Goal: Task Accomplishment & Management: Use online tool/utility

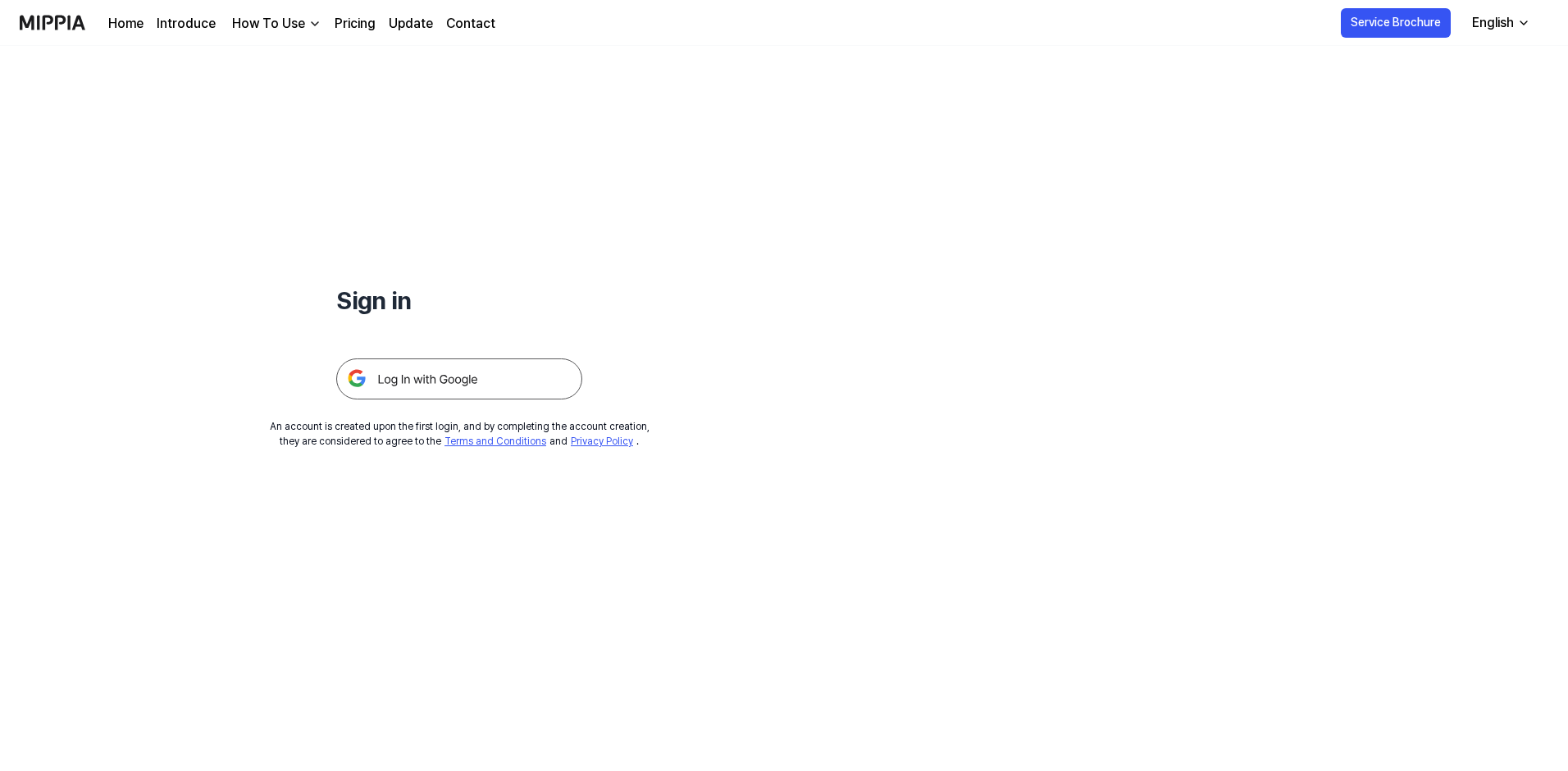
click at [489, 372] on img at bounding box center [460, 379] width 246 height 41
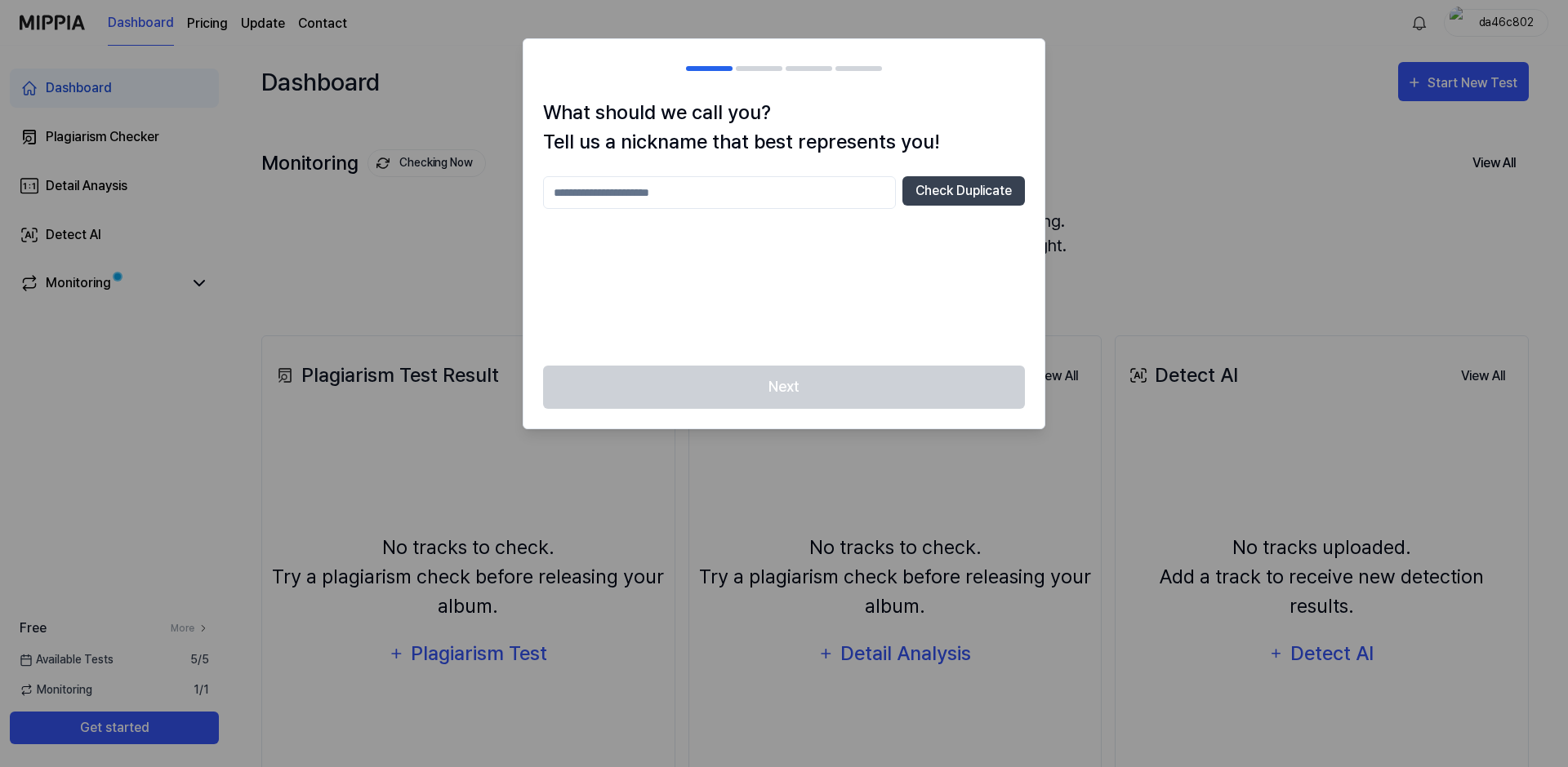
click at [818, 185] on input "text" at bounding box center [719, 192] width 353 height 33
click at [950, 198] on button "Check Duplicate" at bounding box center [964, 191] width 123 height 30
click at [818, 195] on input "*" at bounding box center [719, 192] width 353 height 33
drag, startPoint x: 954, startPoint y: 199, endPoint x: 943, endPoint y: 201, distance: 11.2
click at [954, 199] on button "Check Duplicate" at bounding box center [964, 191] width 123 height 30
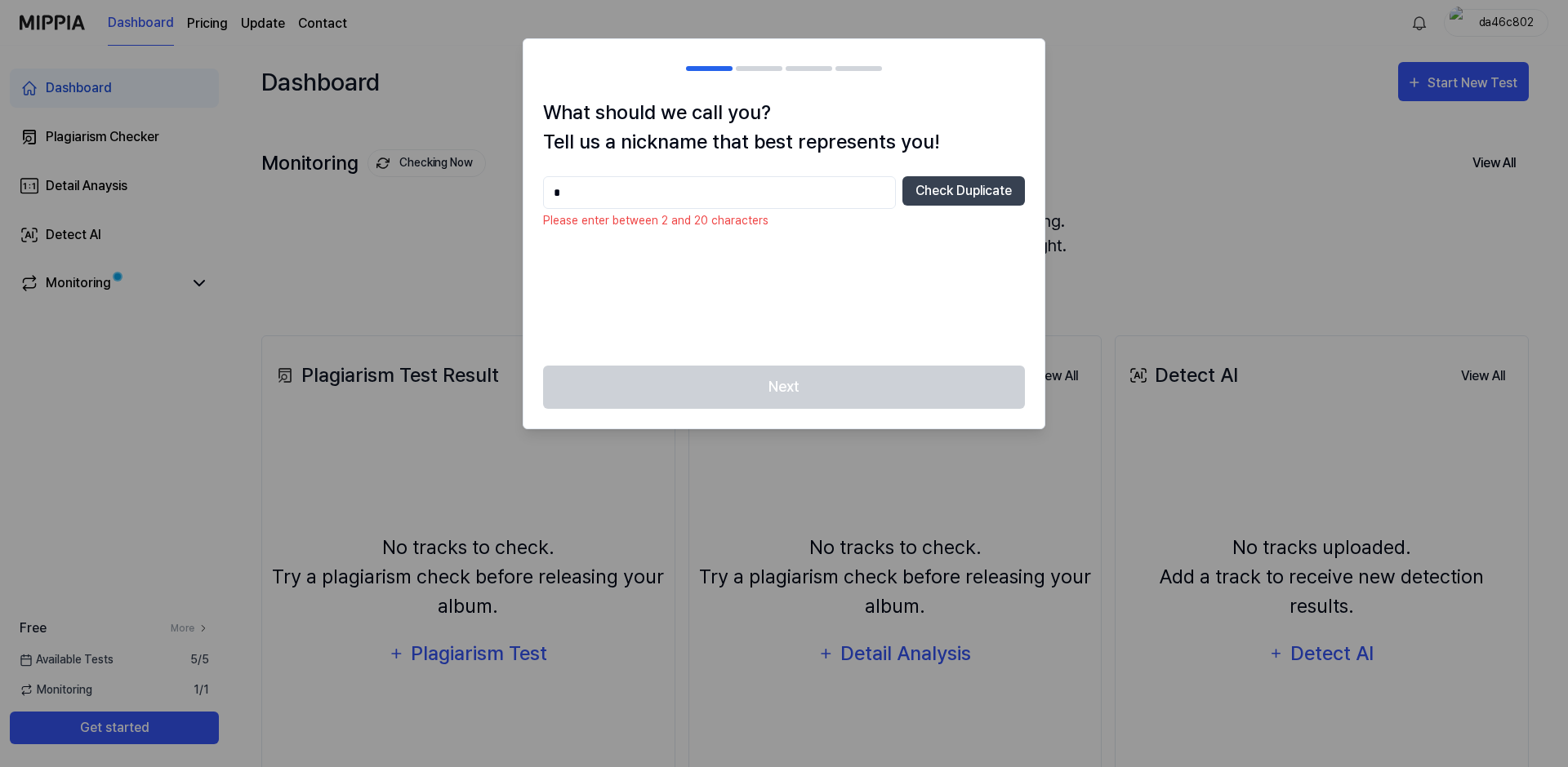
click at [809, 196] on input "*" at bounding box center [719, 192] width 353 height 33
type input "***"
click at [929, 187] on button "Check Duplicate" at bounding box center [964, 191] width 123 height 30
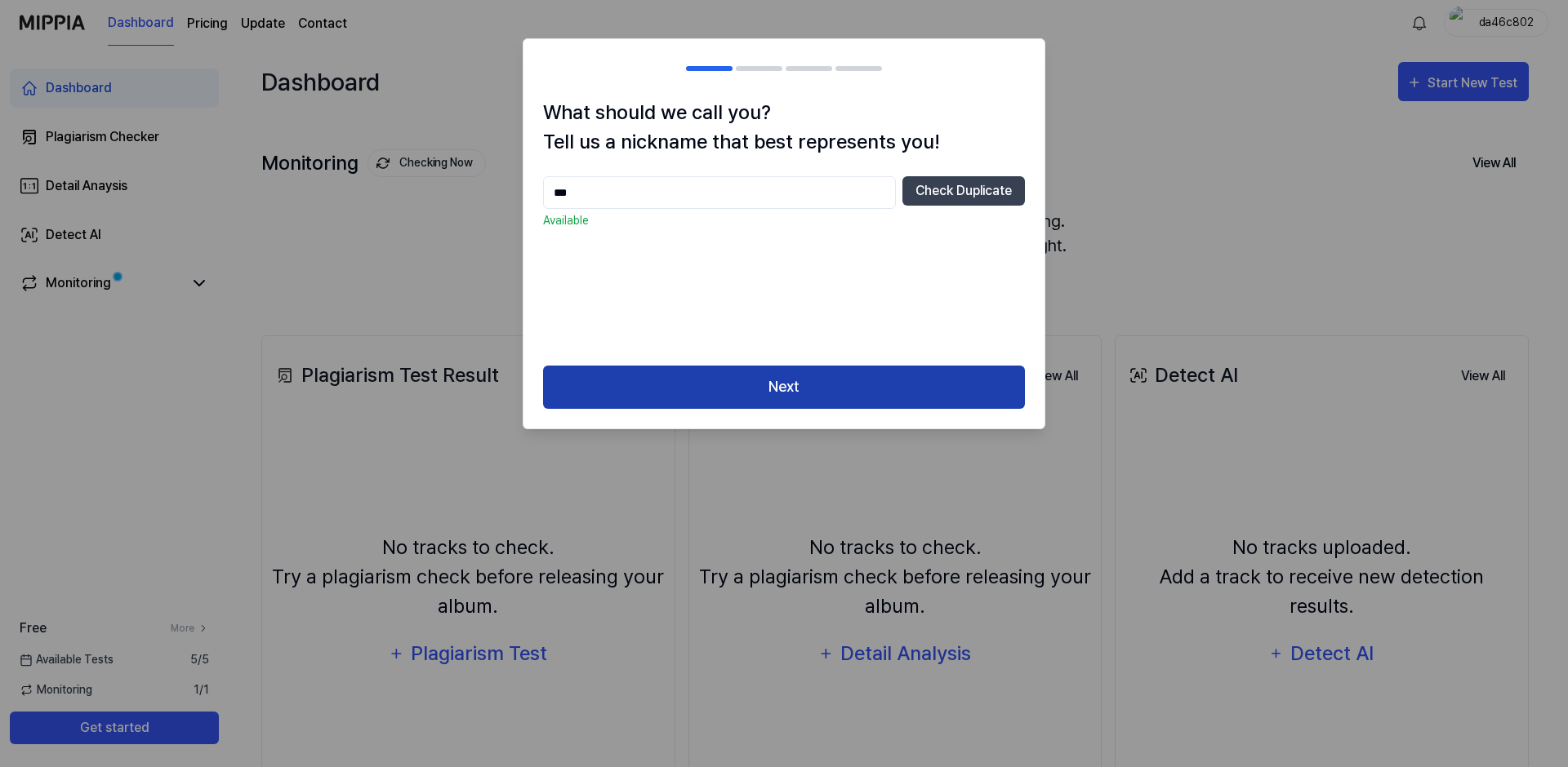
click at [869, 368] on button "Next" at bounding box center [783, 387] width 481 height 43
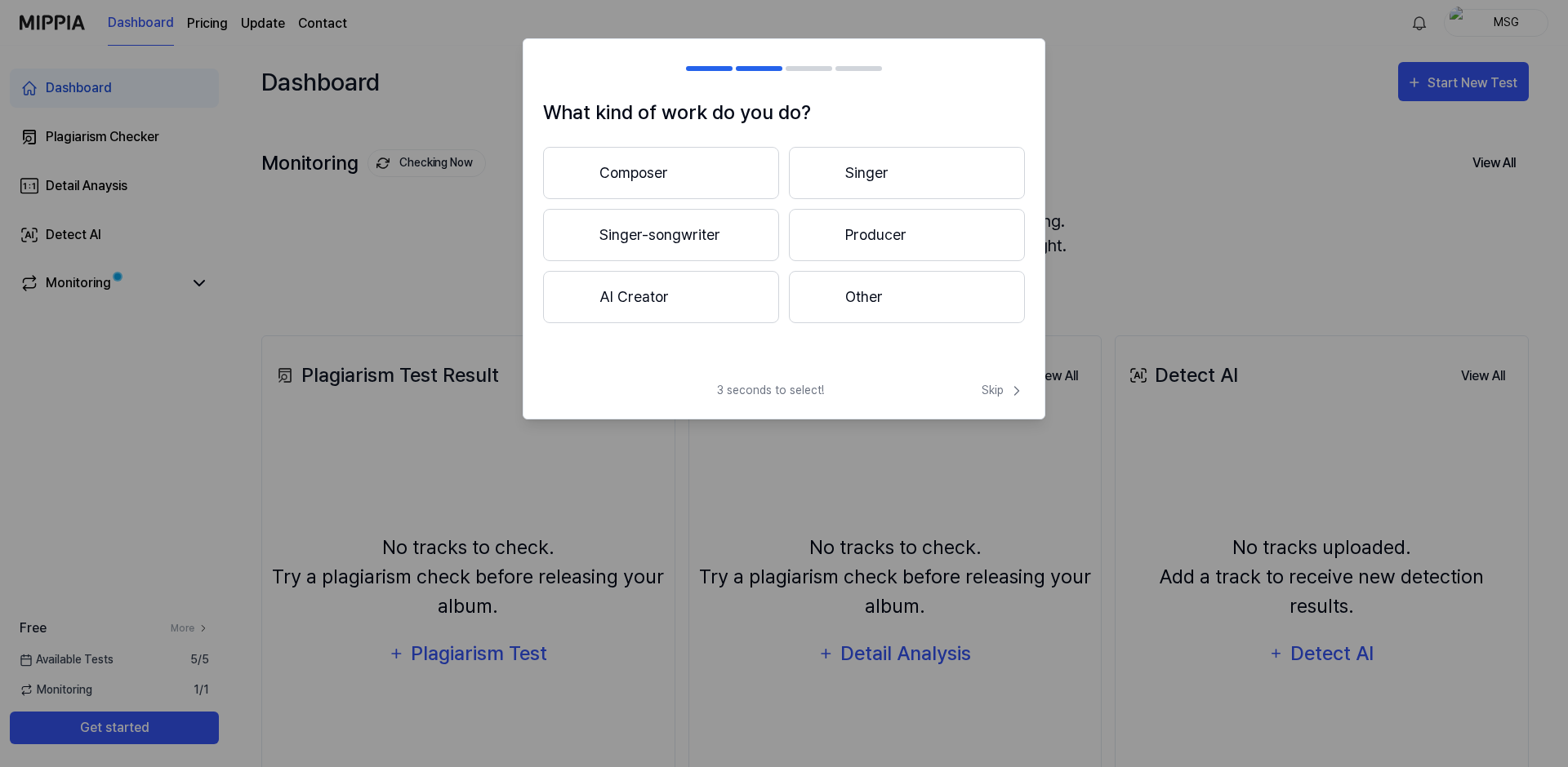
click at [884, 302] on button "Other" at bounding box center [907, 297] width 236 height 52
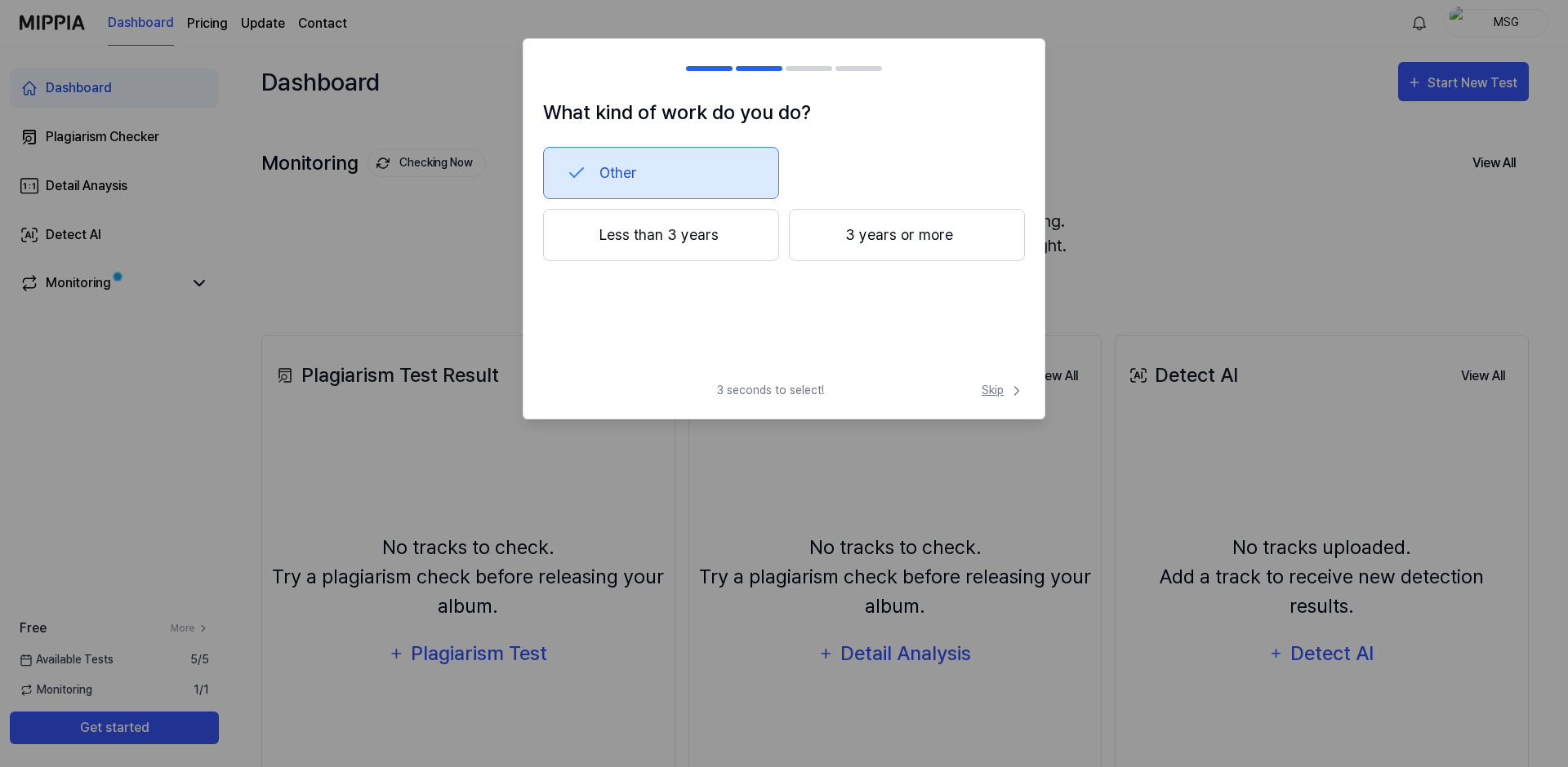
click at [987, 394] on span "Skip" at bounding box center [1003, 389] width 44 height 17
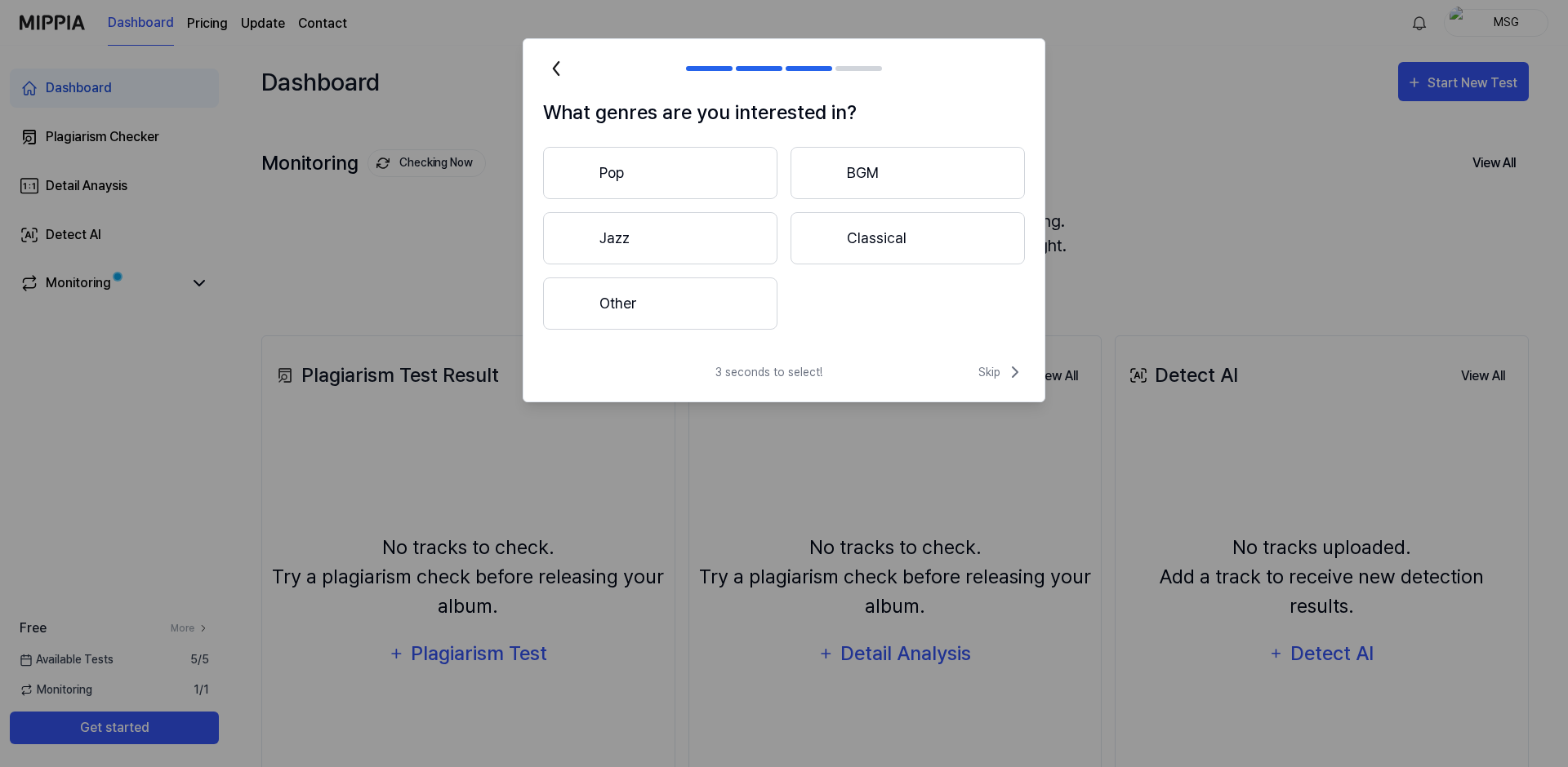
click at [717, 159] on button "Pop" at bounding box center [659, 173] width 234 height 52
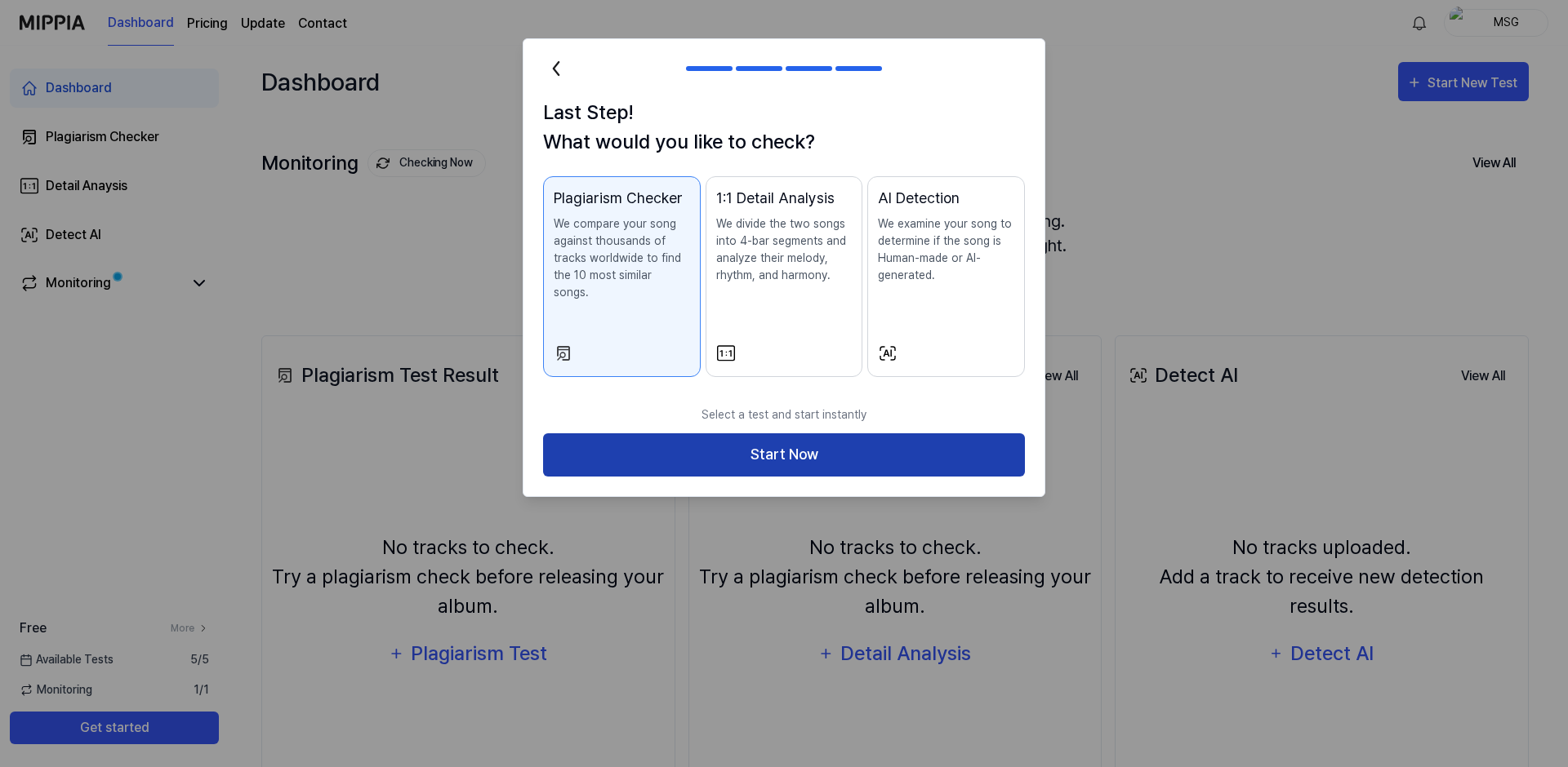
click at [899, 433] on button "Start Now" at bounding box center [783, 455] width 481 height 43
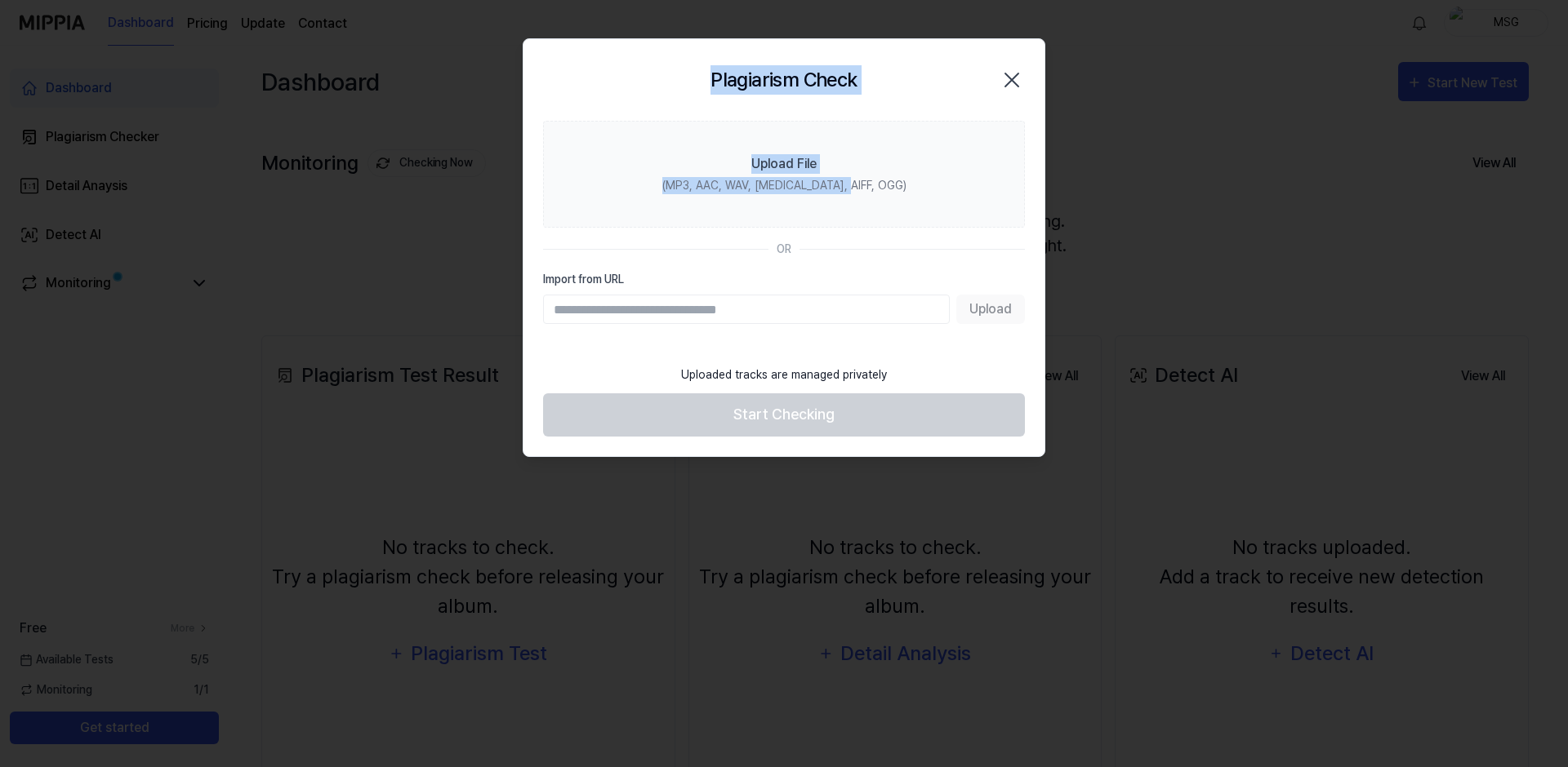
drag, startPoint x: 871, startPoint y: 195, endPoint x: 1052, endPoint y: 164, distance: 183.6
click at [1050, 251] on body "Dashboard Pricing Update Contact MSG Dashboard Plagiarism Checker Detail Anaysi…" at bounding box center [780, 384] width 1561 height 767
click at [1002, 68] on icon "button" at bounding box center [1011, 80] width 26 height 26
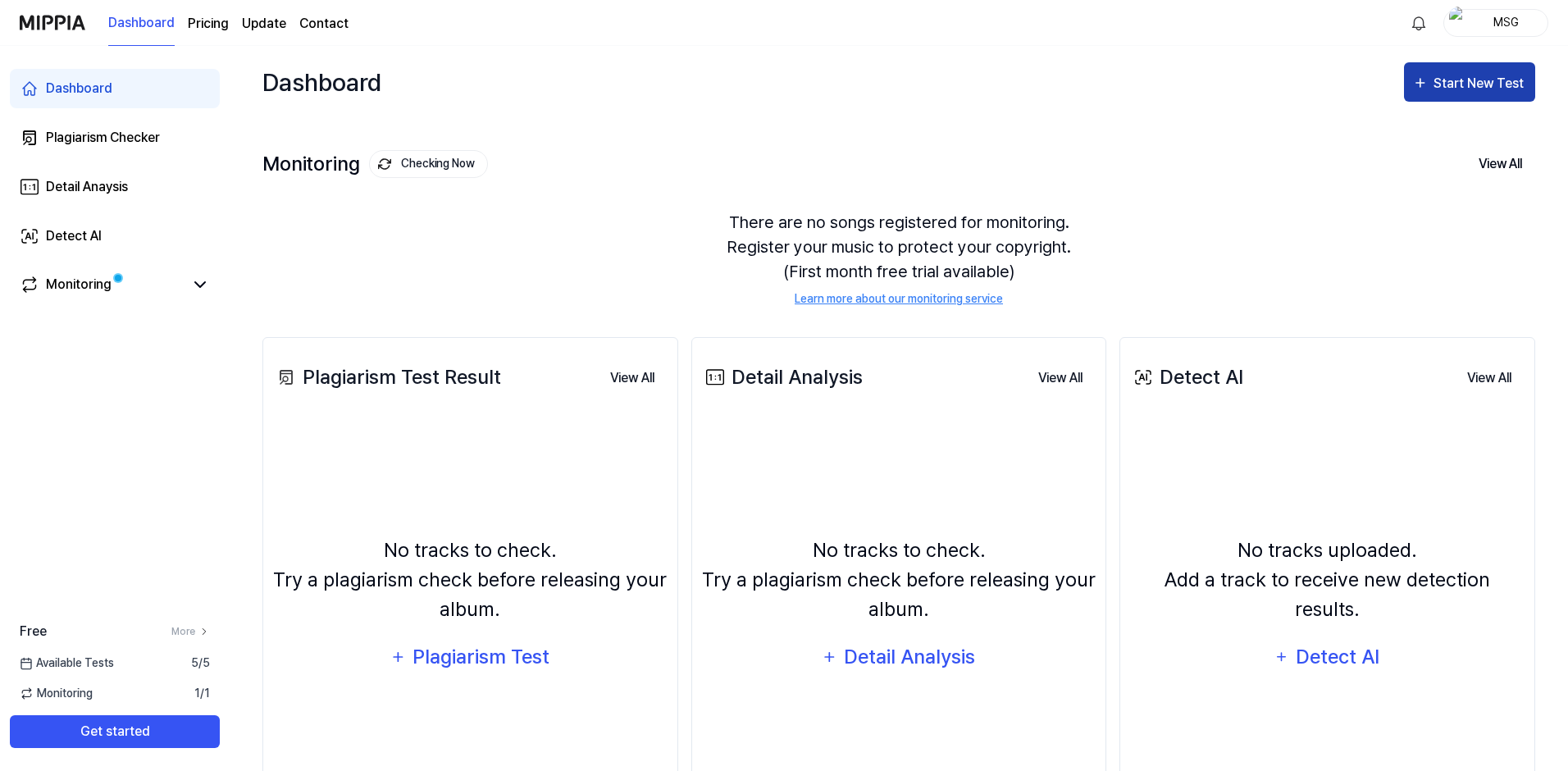
click at [1490, 82] on div "Start New Test" at bounding box center [1480, 82] width 93 height 21
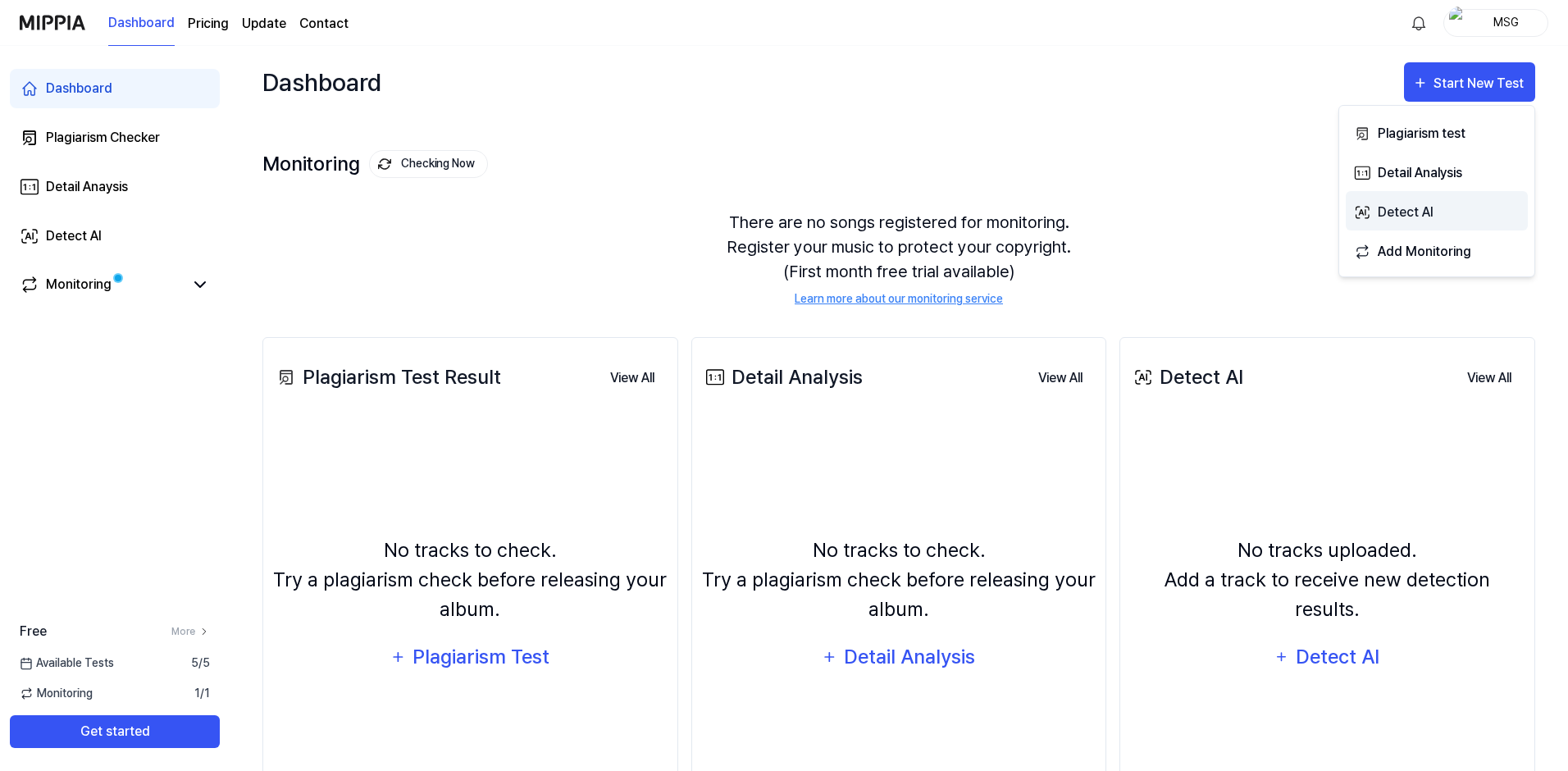
click at [1439, 207] on div "Detect AI" at bounding box center [1449, 212] width 143 height 21
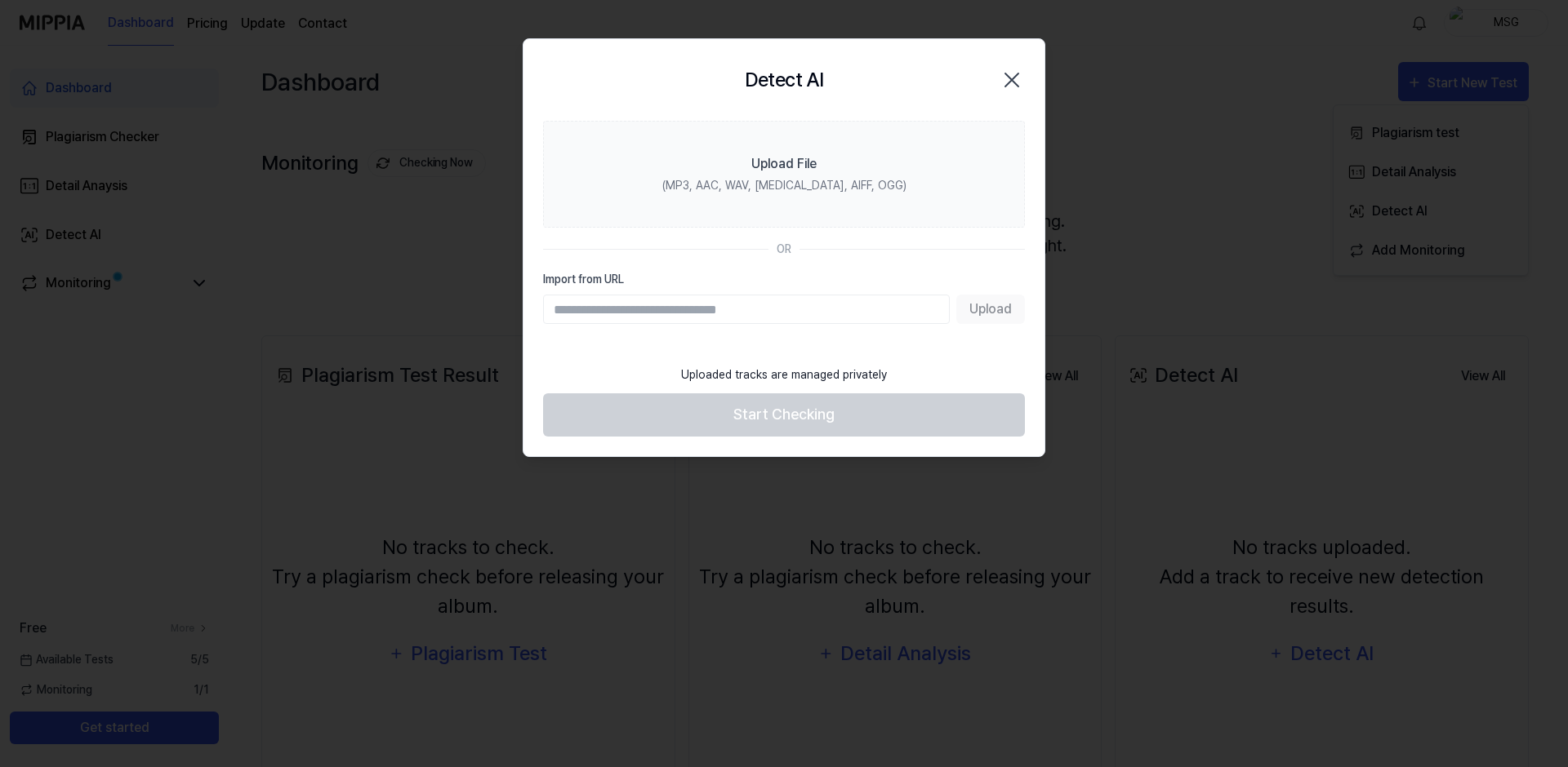
click at [653, 309] on input "Import from URL" at bounding box center [745, 309] width 406 height 30
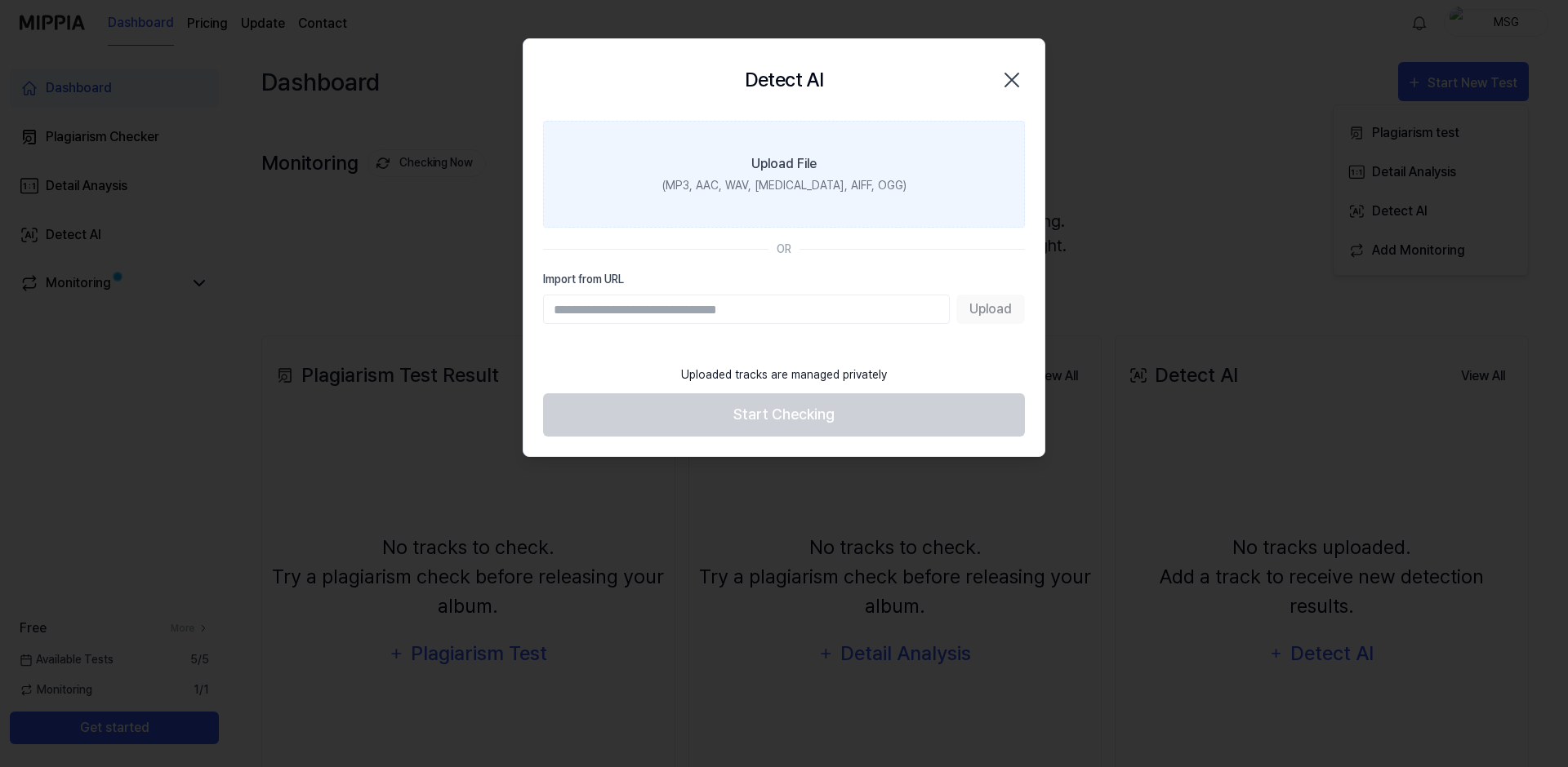
click at [867, 149] on label "Upload File (MP3, AAC, WAV, [MEDICAL_DATA], AIFF, OGG)" at bounding box center [783, 174] width 481 height 107
click at [0, 0] on input "Upload File (MP3, AAC, WAV, [MEDICAL_DATA], AIFF, OGG)" at bounding box center [0, 0] width 0 height 0
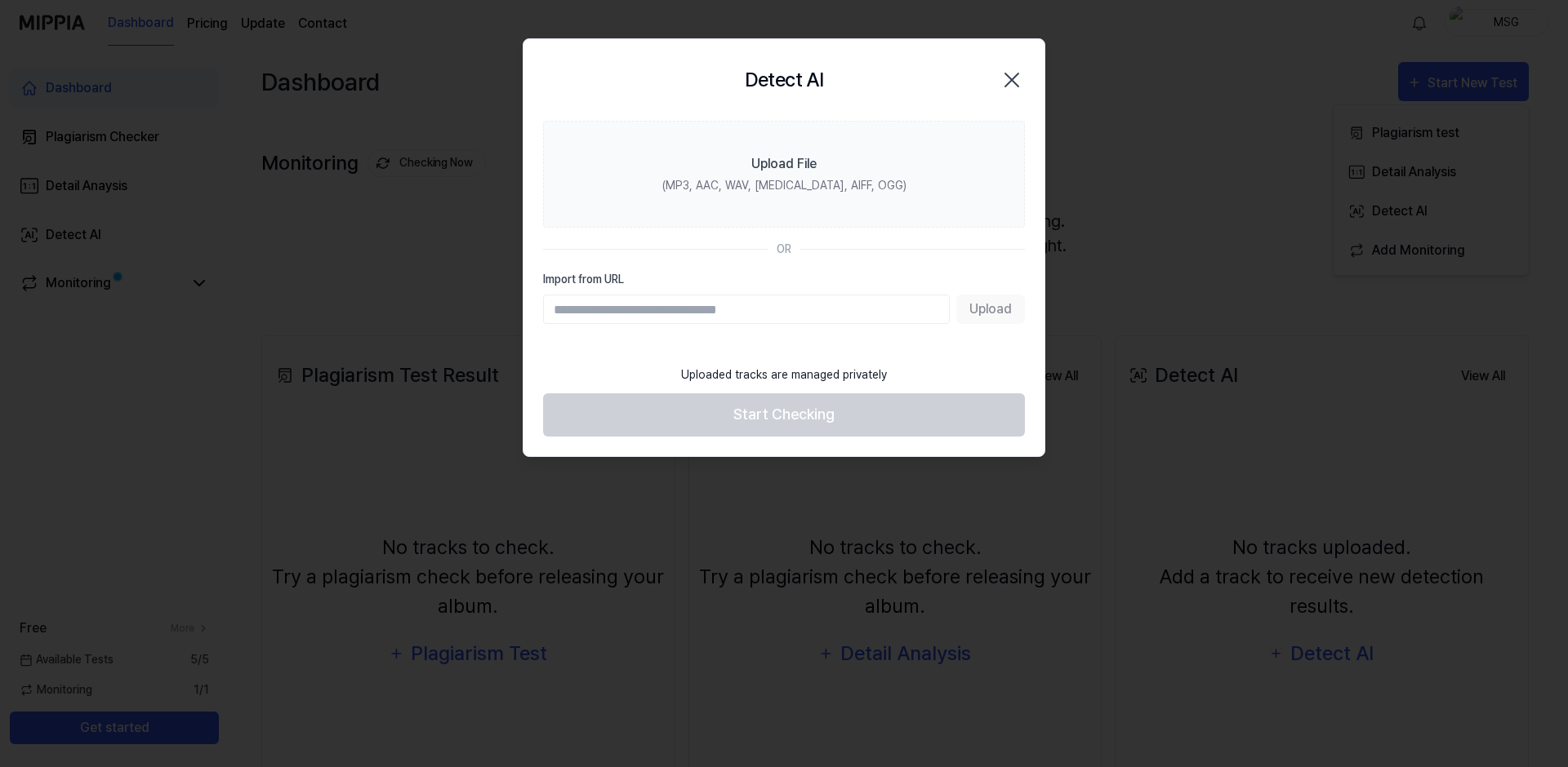
click at [1020, 74] on icon "button" at bounding box center [1011, 80] width 26 height 26
